Goal: Task Accomplishment & Management: Use online tool/utility

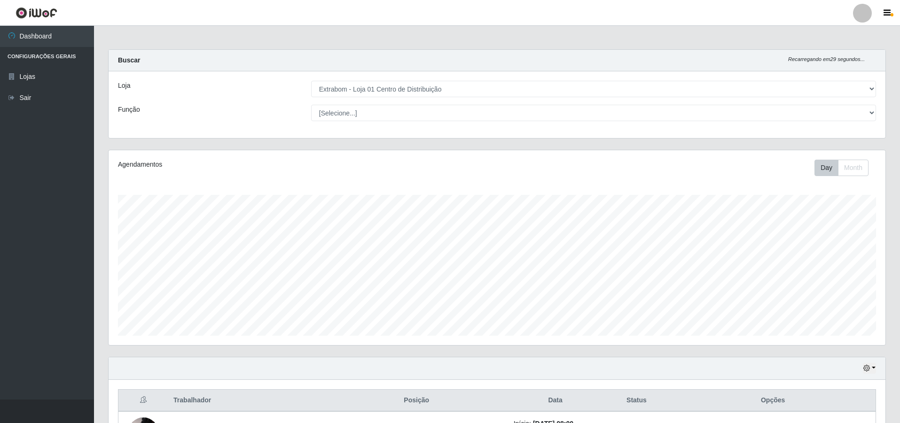
select select "435"
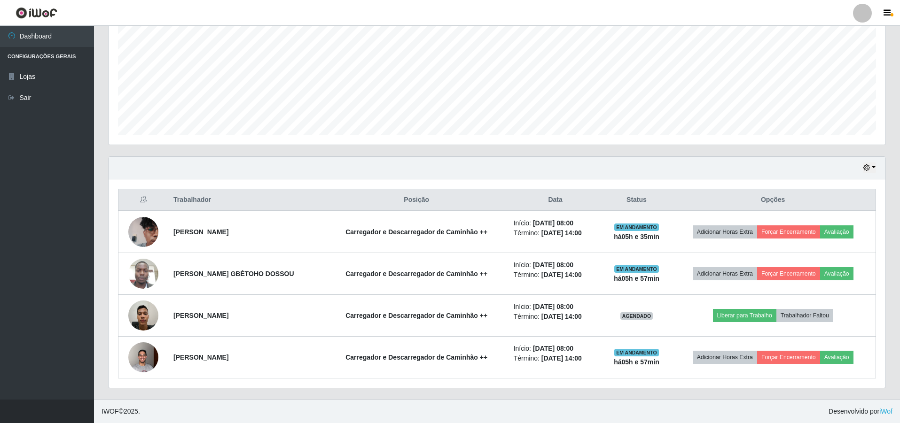
scroll to position [195, 777]
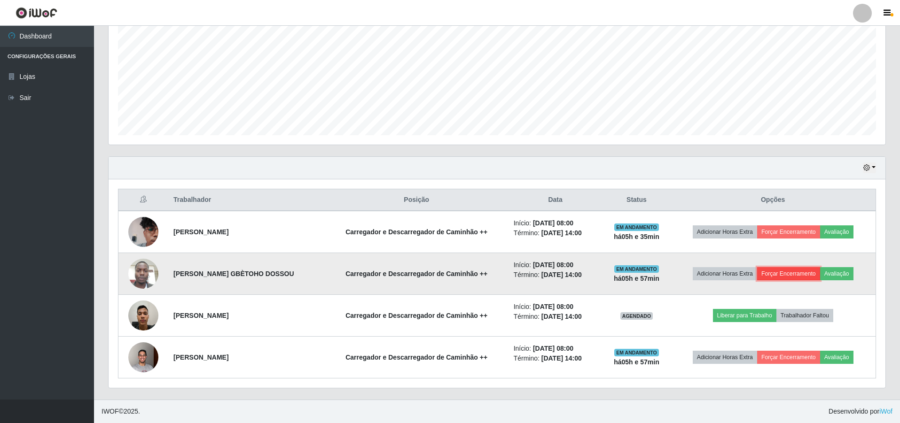
click at [796, 274] on button "Forçar Encerramento" at bounding box center [788, 273] width 63 height 13
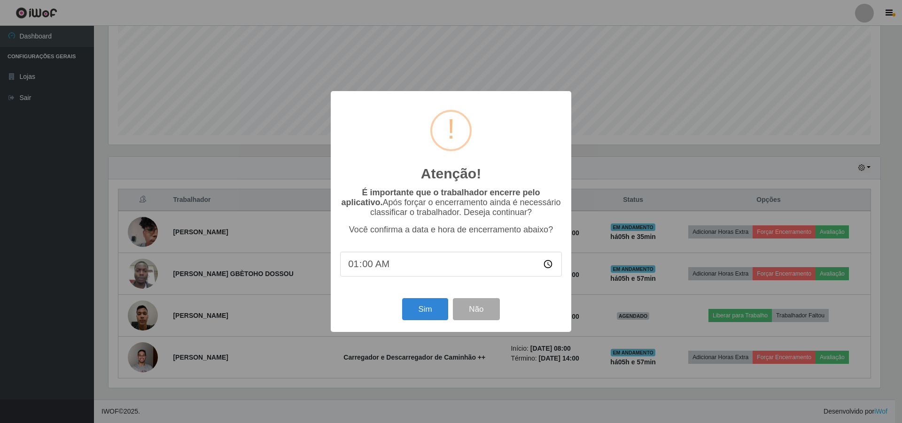
type input "13:00"
click at [365, 269] on input "13:00" at bounding box center [451, 264] width 222 height 25
type input "13:30"
click at [417, 312] on button "Sim" at bounding box center [425, 309] width 46 height 22
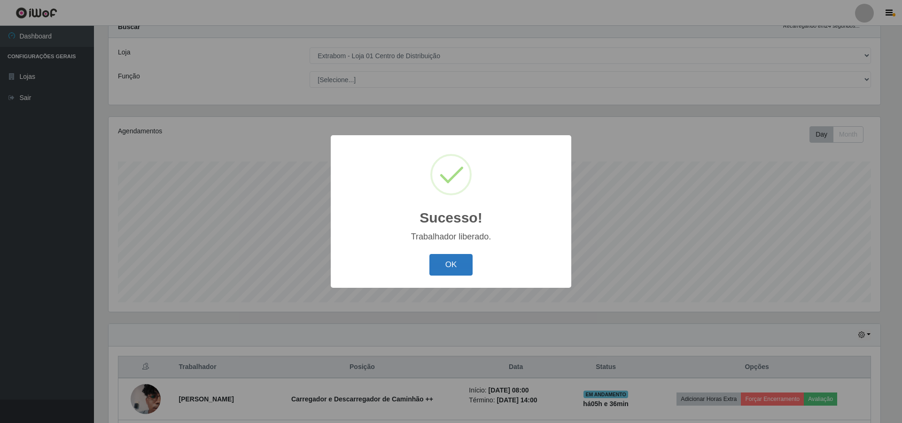
click at [450, 271] on button "OK" at bounding box center [452, 265] width 44 height 22
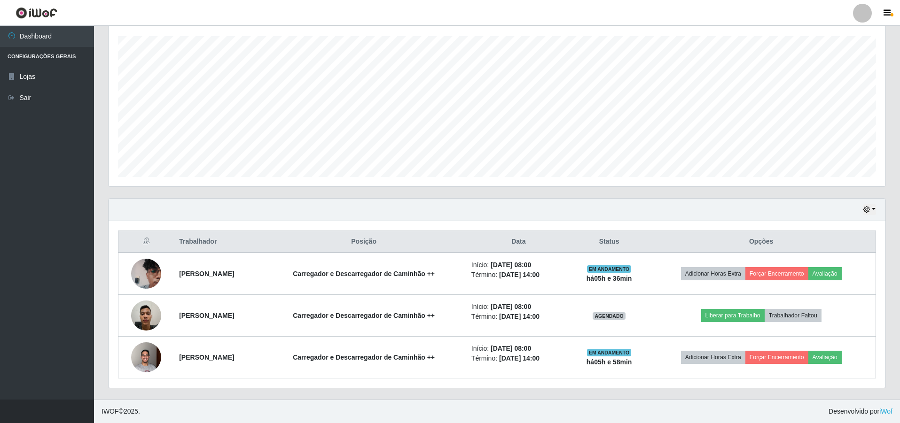
scroll to position [0, 0]
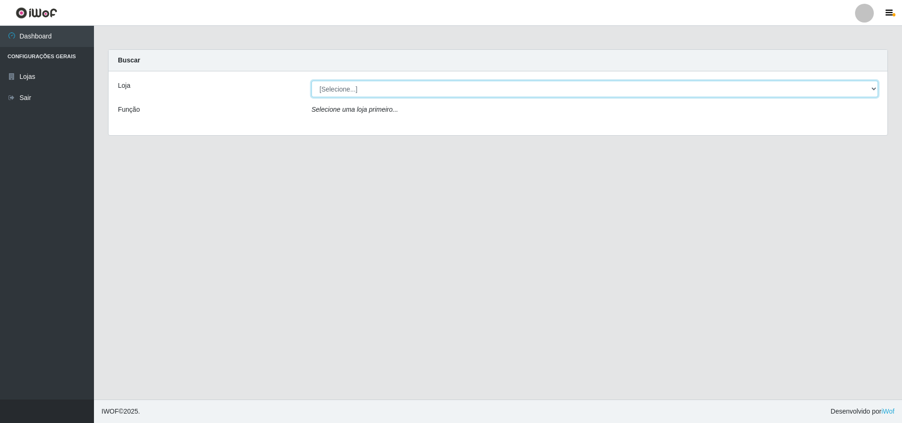
click at [373, 87] on select "[Selecione...] Extrabom - Loja 01 Centro de Distribuição" at bounding box center [595, 89] width 567 height 16
select select "435"
click at [312, 81] on select "[Selecione...] Extrabom - Loja 01 Centro de Distribuição" at bounding box center [595, 89] width 567 height 16
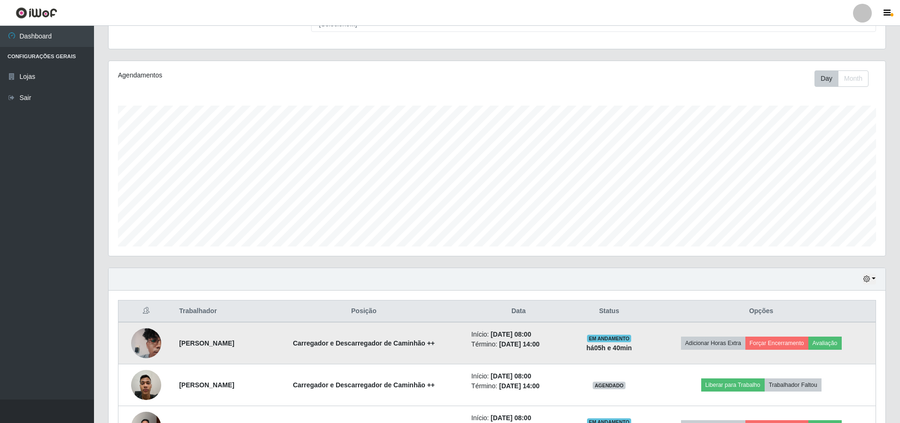
scroll to position [159, 0]
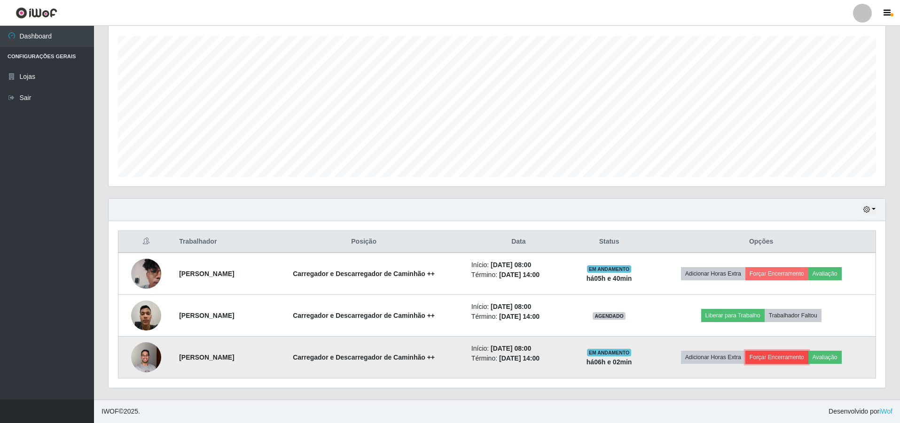
click at [785, 359] on button "Forçar Encerramento" at bounding box center [776, 357] width 63 height 13
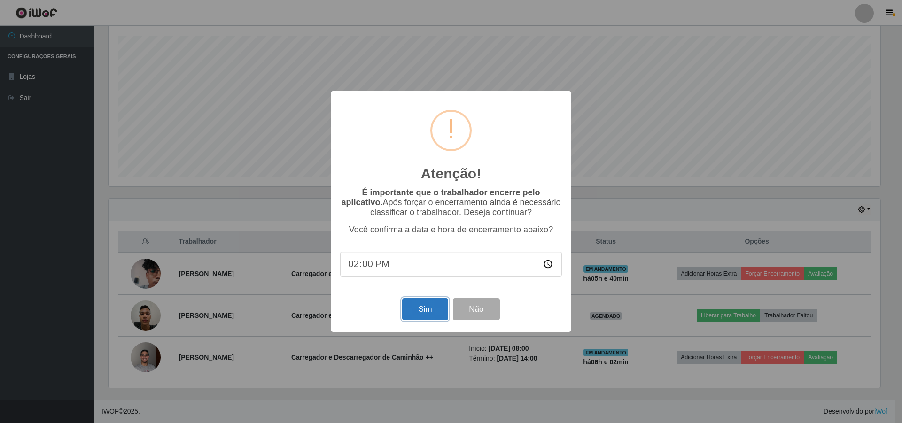
click at [428, 310] on button "Sim" at bounding box center [425, 309] width 46 height 22
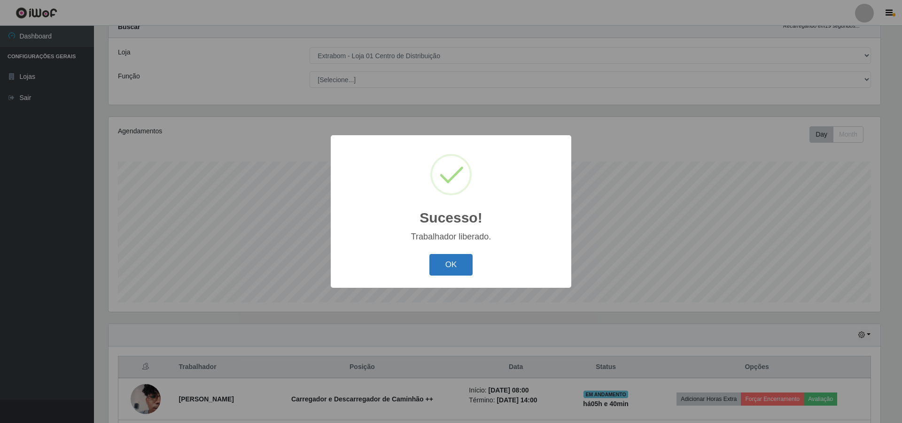
click at [443, 267] on button "OK" at bounding box center [452, 265] width 44 height 22
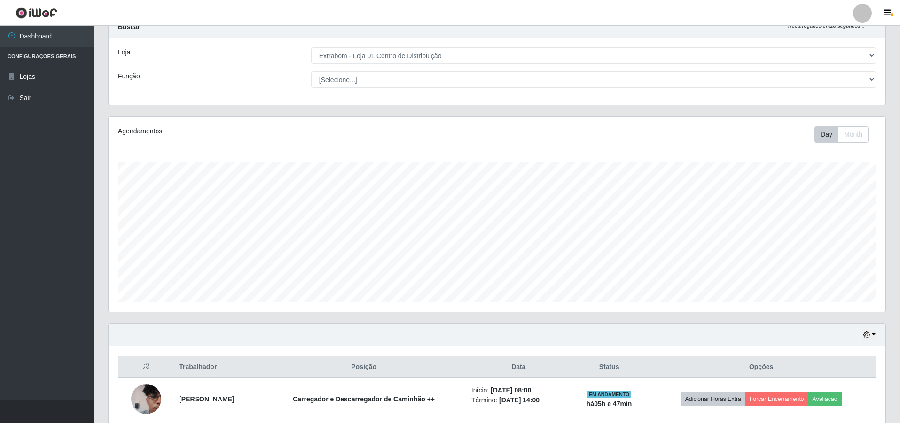
scroll to position [117, 0]
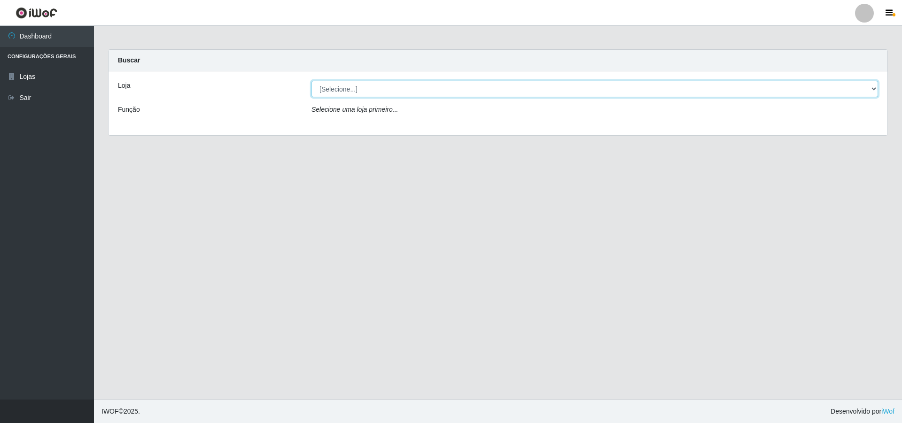
click at [446, 87] on select "[Selecione...] Extrabom - Loja 01 Centro de Distribuição" at bounding box center [595, 89] width 567 height 16
select select "435"
click at [312, 81] on select "[Selecione...] Extrabom - Loja 01 Centro de Distribuição" at bounding box center [595, 89] width 567 height 16
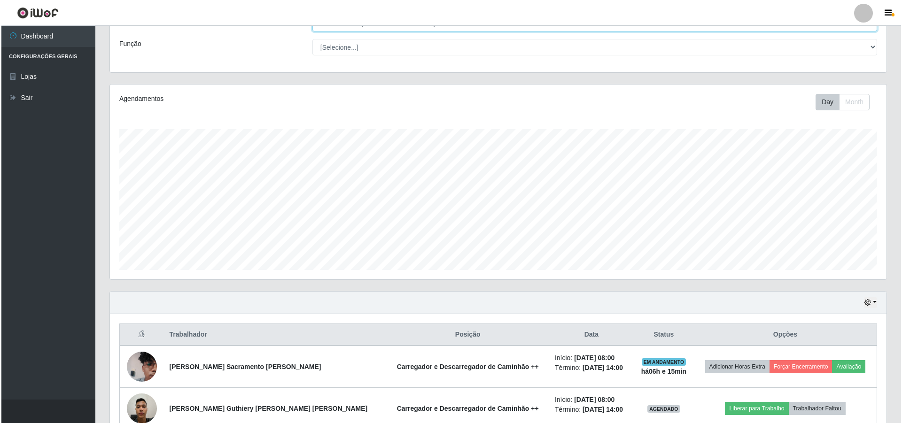
scroll to position [117, 0]
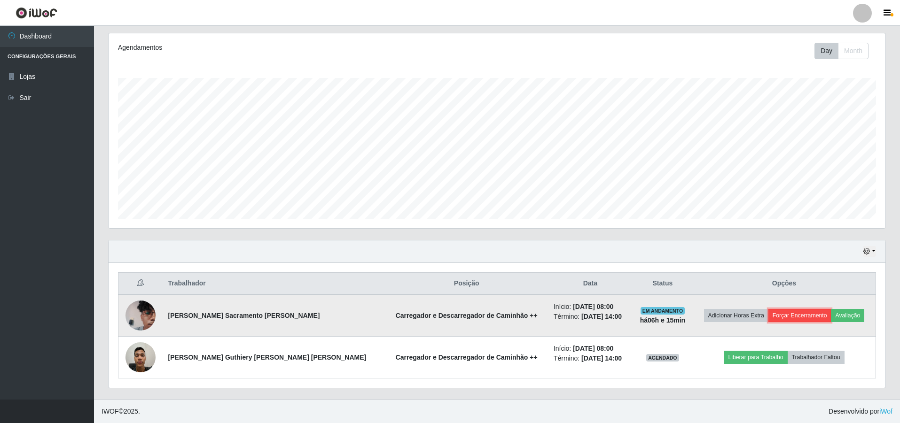
click at [795, 318] on button "Forçar Encerramento" at bounding box center [799, 315] width 63 height 13
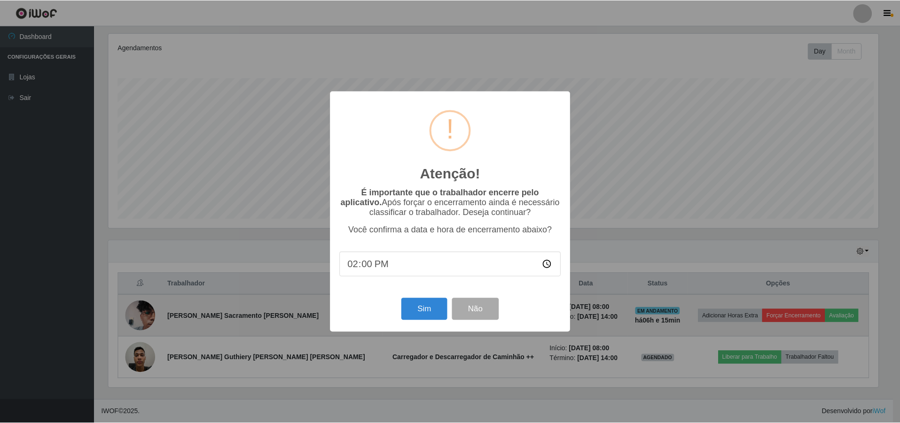
scroll to position [195, 772]
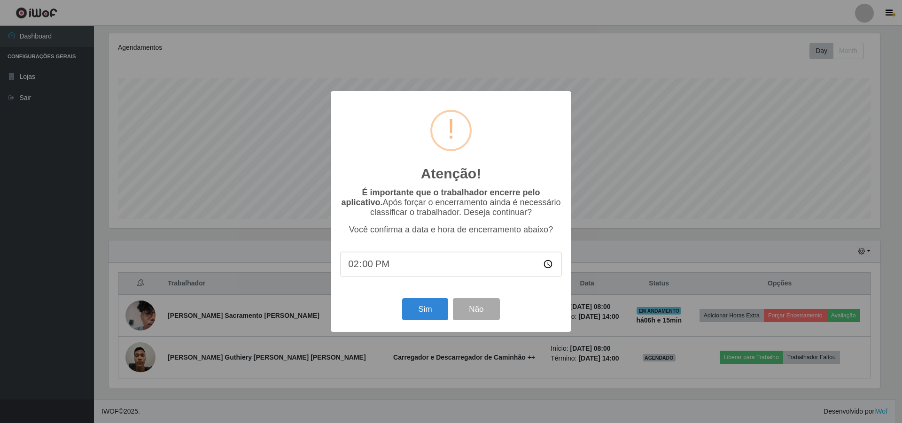
click at [379, 270] on input "14:00" at bounding box center [451, 264] width 222 height 25
click at [370, 267] on input "14:00" at bounding box center [451, 264] width 222 height 25
type input "14:37"
click at [416, 315] on button "Sim" at bounding box center [425, 309] width 46 height 22
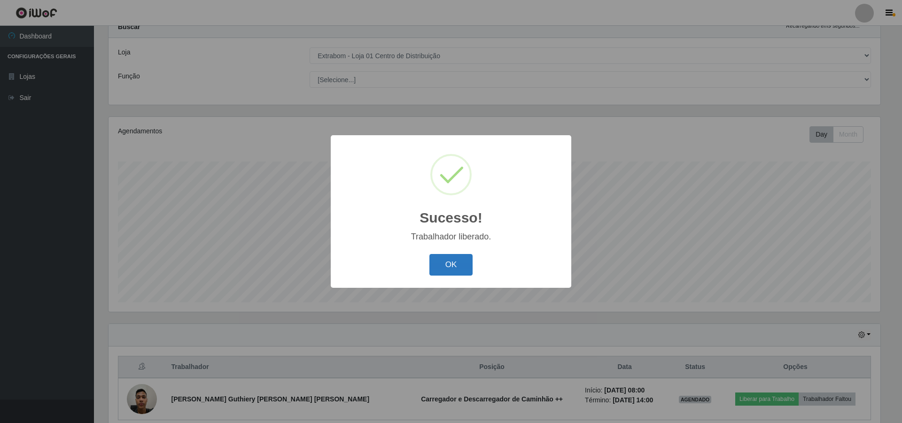
click at [446, 269] on button "OK" at bounding box center [452, 265] width 44 height 22
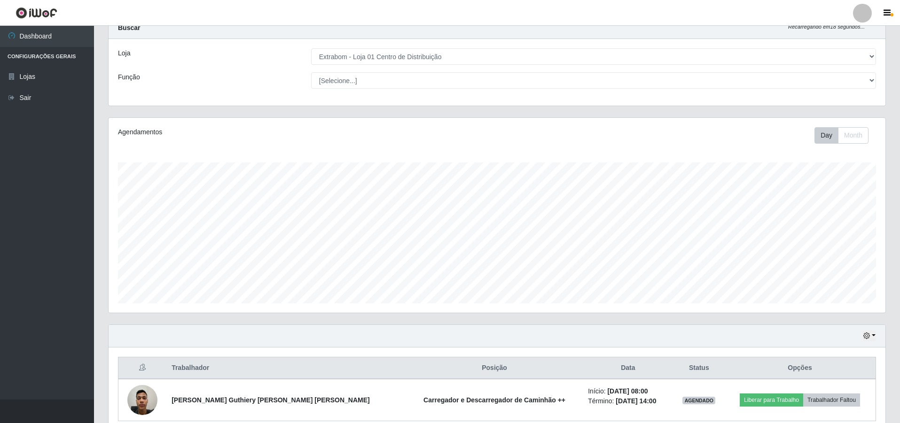
scroll to position [75, 0]
